Goal: Find contact information: Obtain details needed to contact an individual or organization

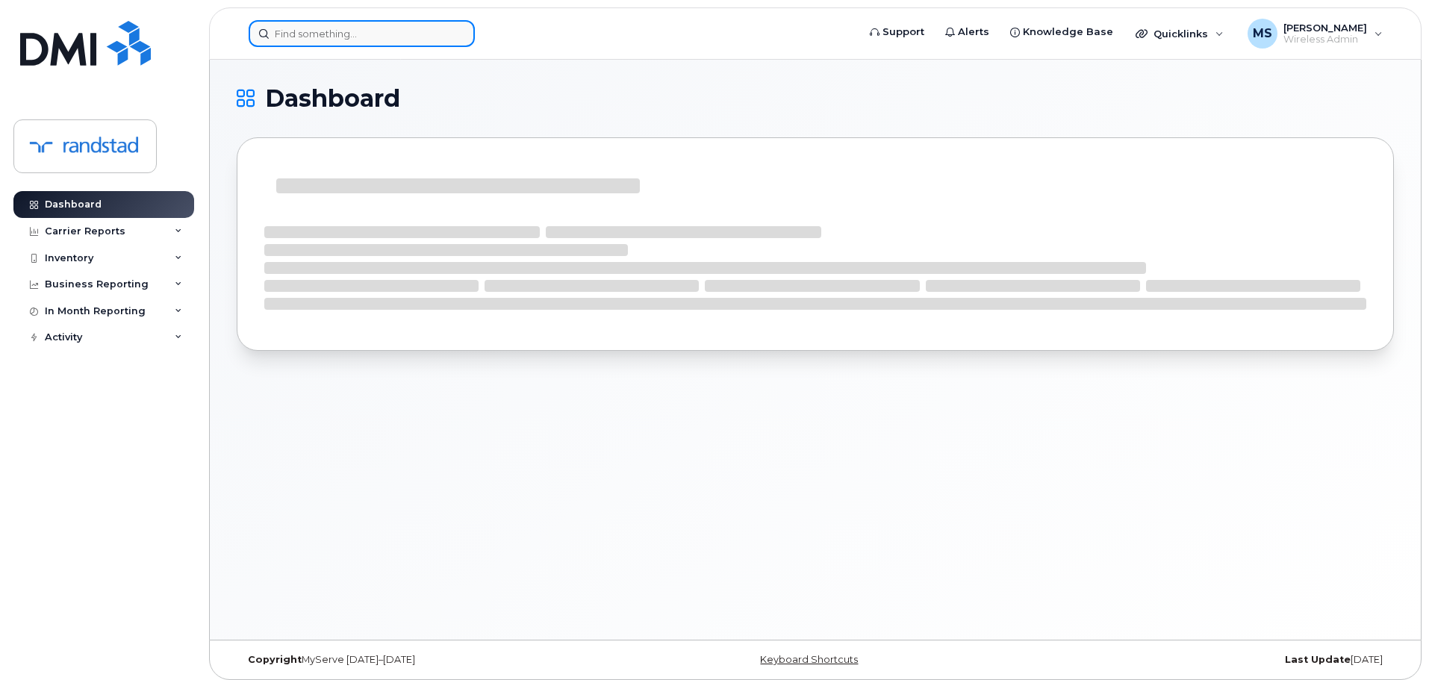
click at [371, 40] on input at bounding box center [362, 33] width 226 height 27
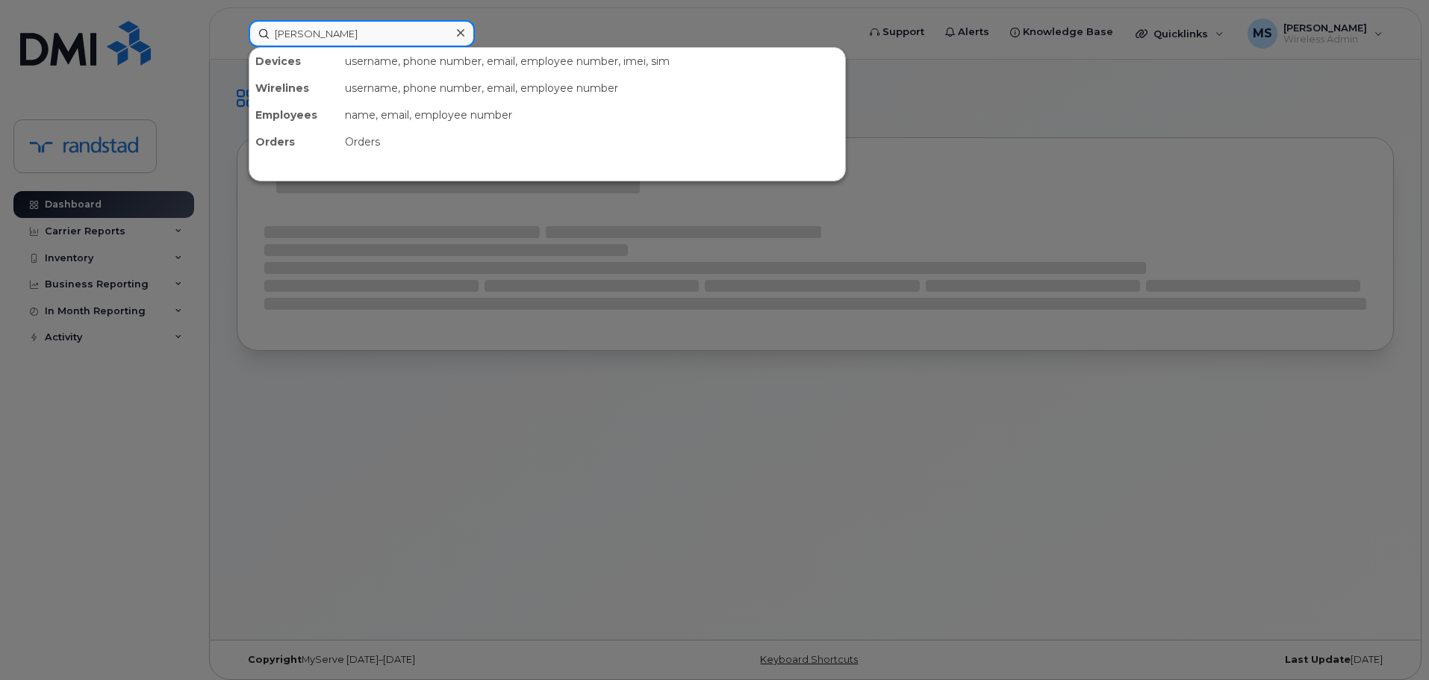
type input "[PERSON_NAME]"
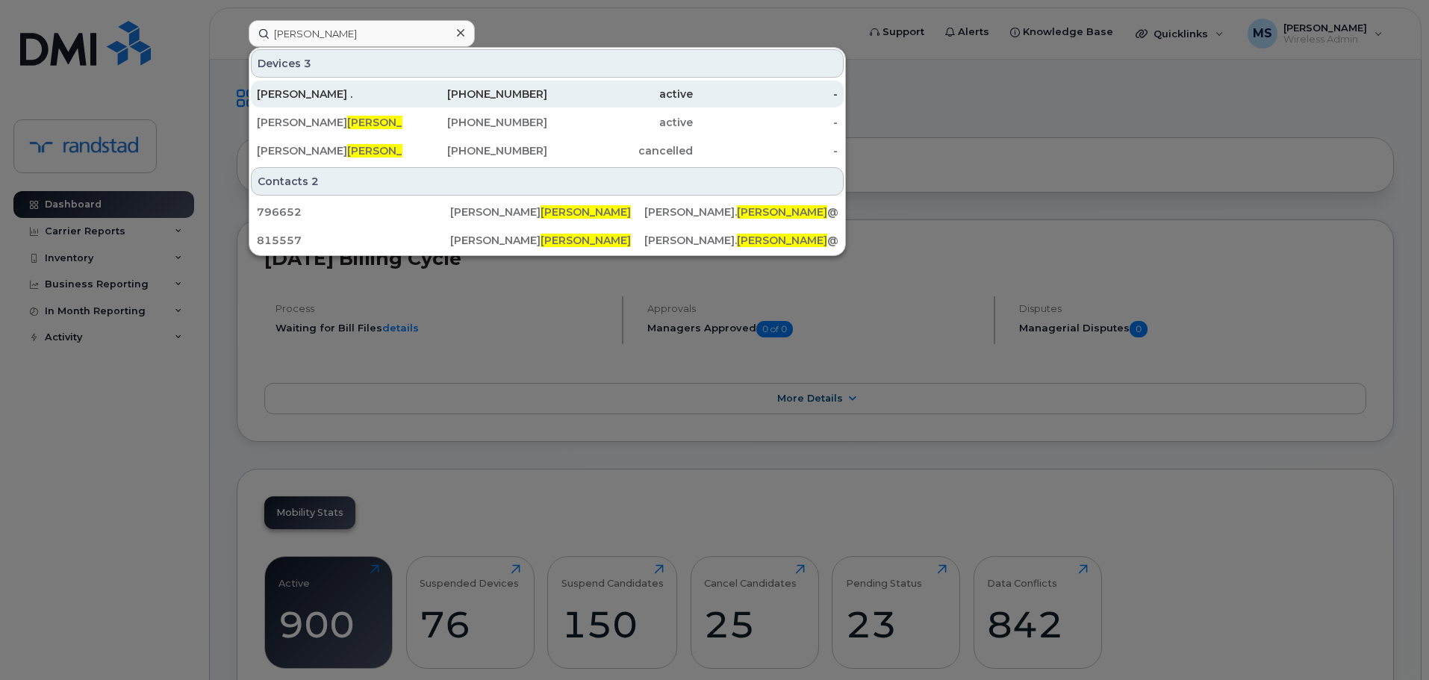
click at [349, 87] on div "[PERSON_NAME] ." at bounding box center [330, 94] width 146 height 27
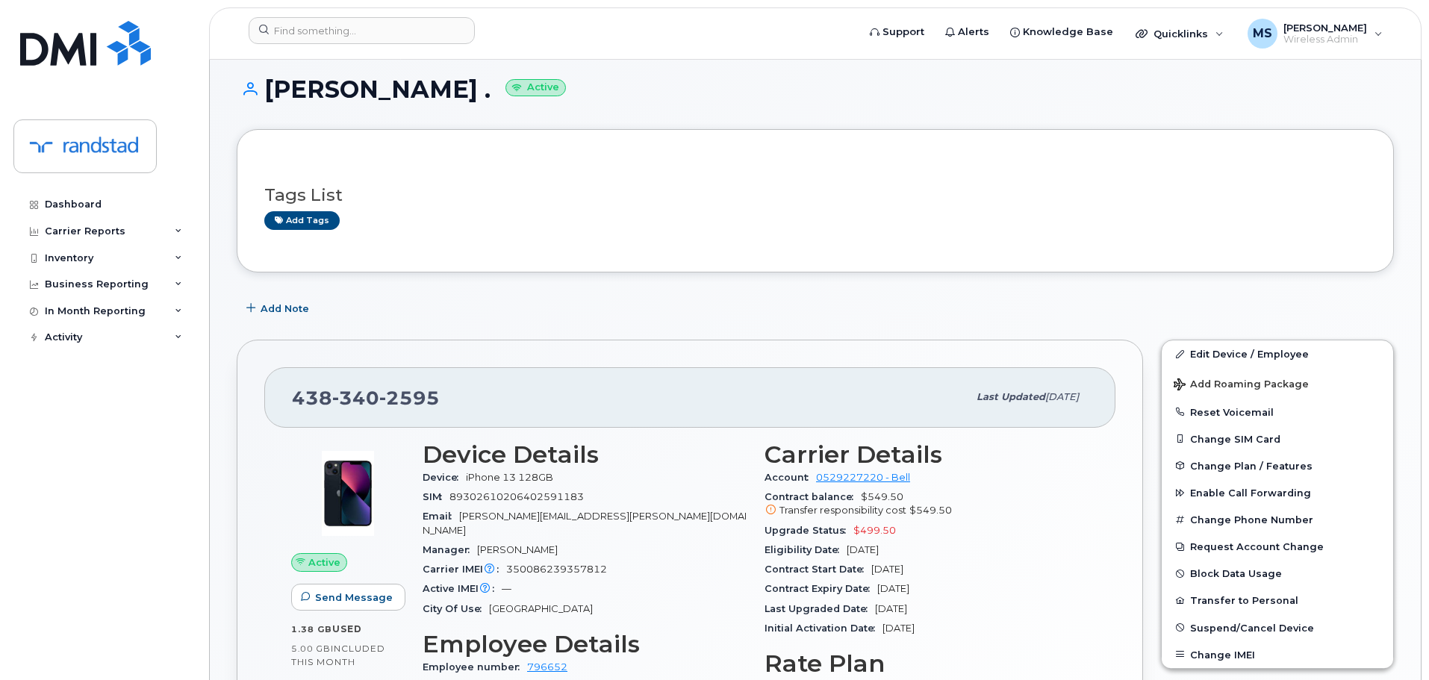
scroll to position [224, 0]
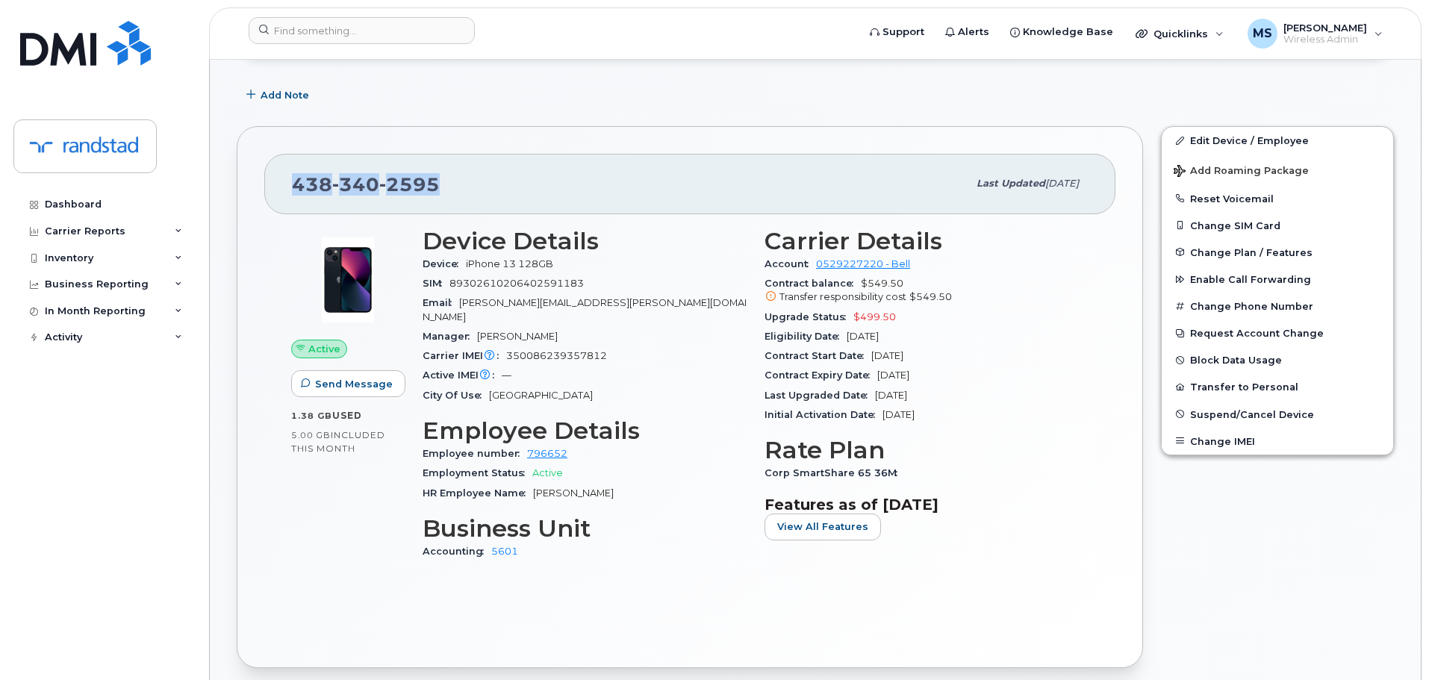
drag, startPoint x: 448, startPoint y: 190, endPoint x: 290, endPoint y: 197, distance: 158.5
click at [290, 197] on div "[PHONE_NUMBER] Last updated [DATE]" at bounding box center [689, 184] width 851 height 60
copy span "[PHONE_NUMBER]"
click at [460, 171] on div "[PHONE_NUMBER]" at bounding box center [630, 183] width 676 height 31
click at [451, 179] on div "[PHONE_NUMBER]" at bounding box center [630, 183] width 676 height 31
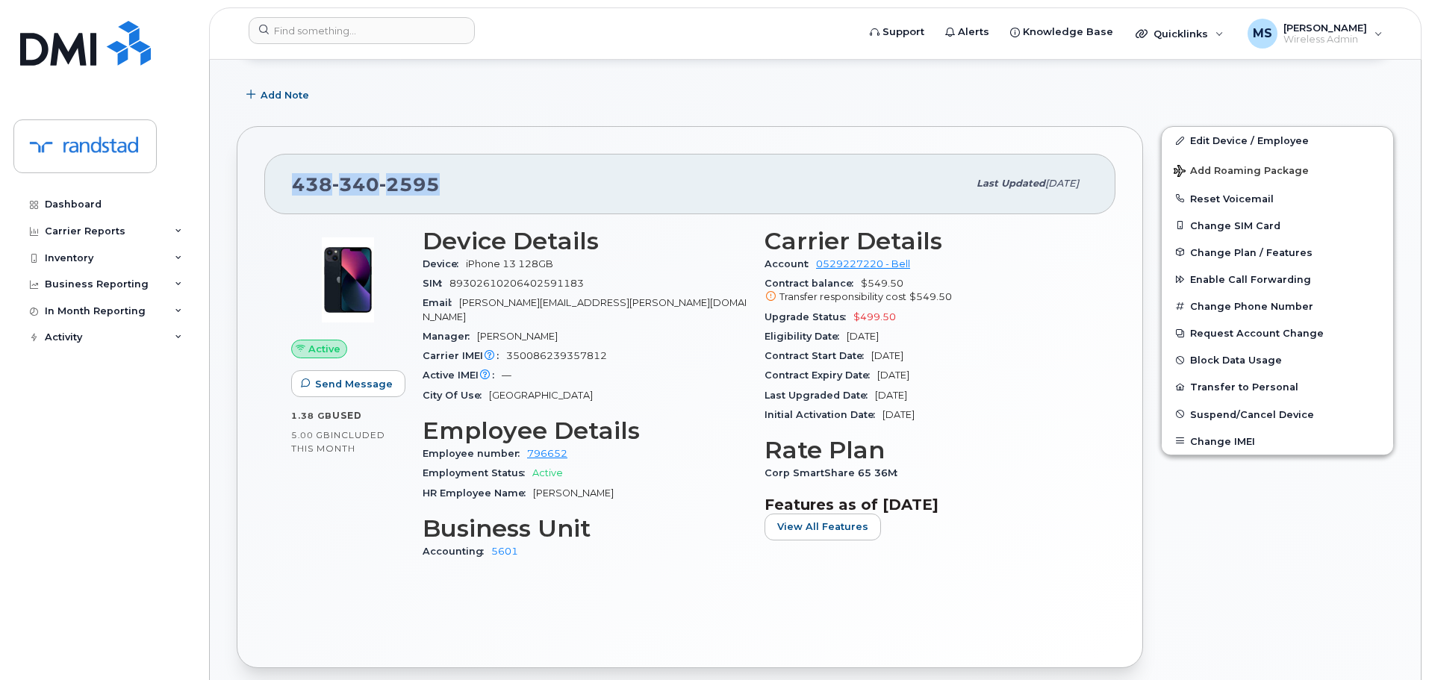
click at [434, 180] on span "2595" at bounding box center [409, 184] width 60 height 22
drag, startPoint x: 437, startPoint y: 181, endPoint x: 298, endPoint y: 184, distance: 138.9
click at [298, 184] on span "[PHONE_NUMBER]" at bounding box center [366, 184] width 148 height 22
copy span "[PHONE_NUMBER]"
